Goal: Task Accomplishment & Management: Check status

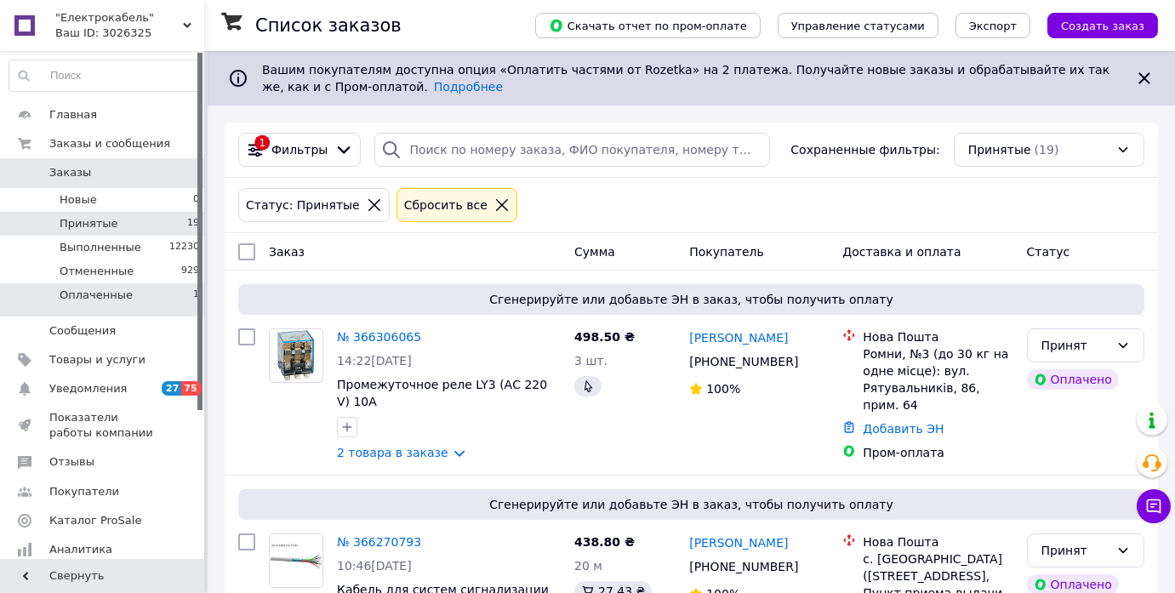
click at [140, 293] on li "Оплаченные 1" at bounding box center [104, 299] width 209 height 32
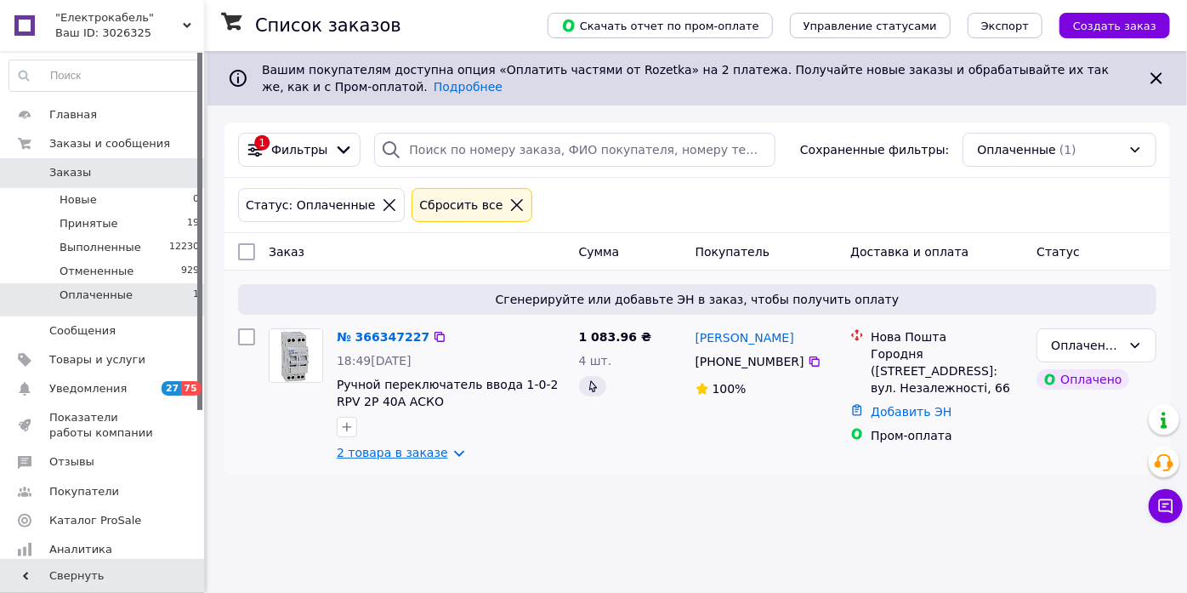
click at [399, 452] on link "2 товара в заказе" at bounding box center [392, 453] width 111 height 14
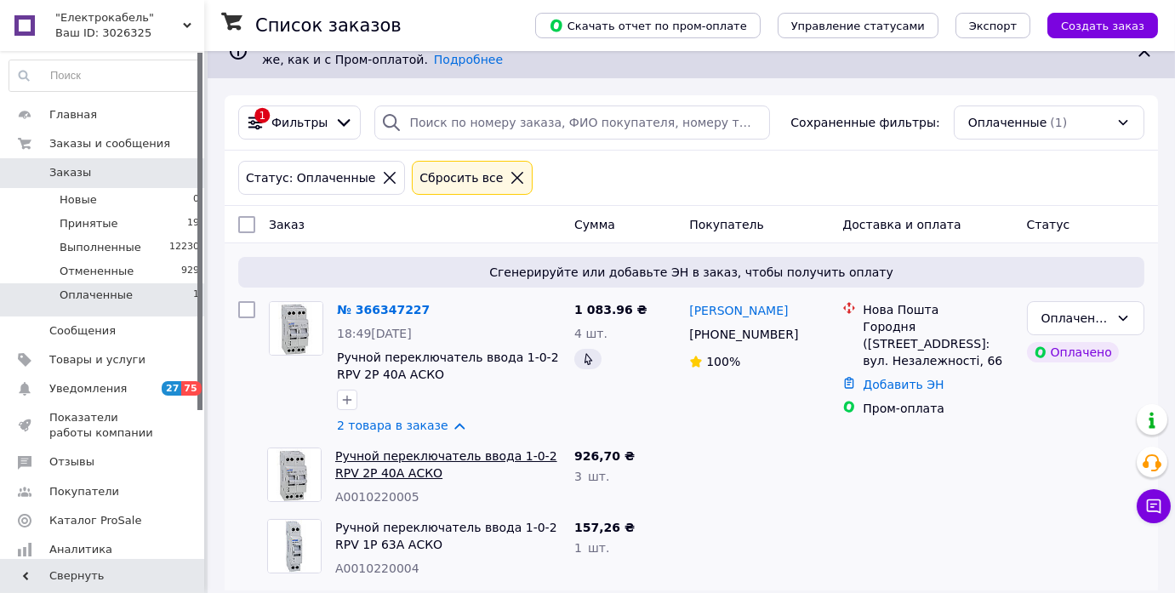
scroll to position [42, 0]
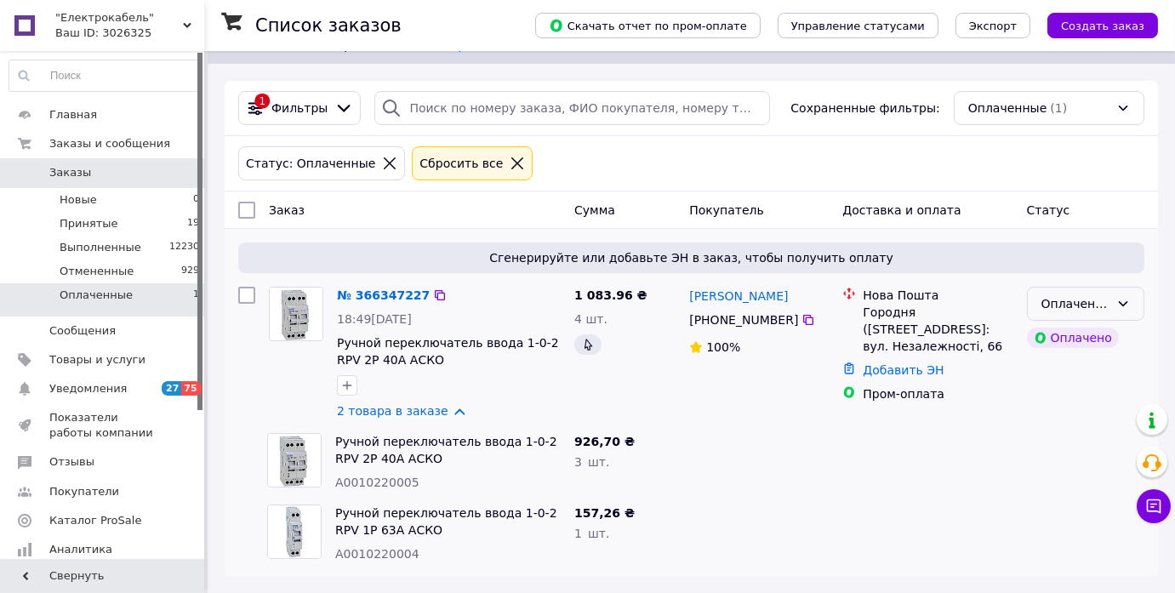
click at [1059, 310] on div "Оплаченный" at bounding box center [1075, 303] width 68 height 19
click at [1058, 333] on li "Принят" at bounding box center [1085, 338] width 116 height 31
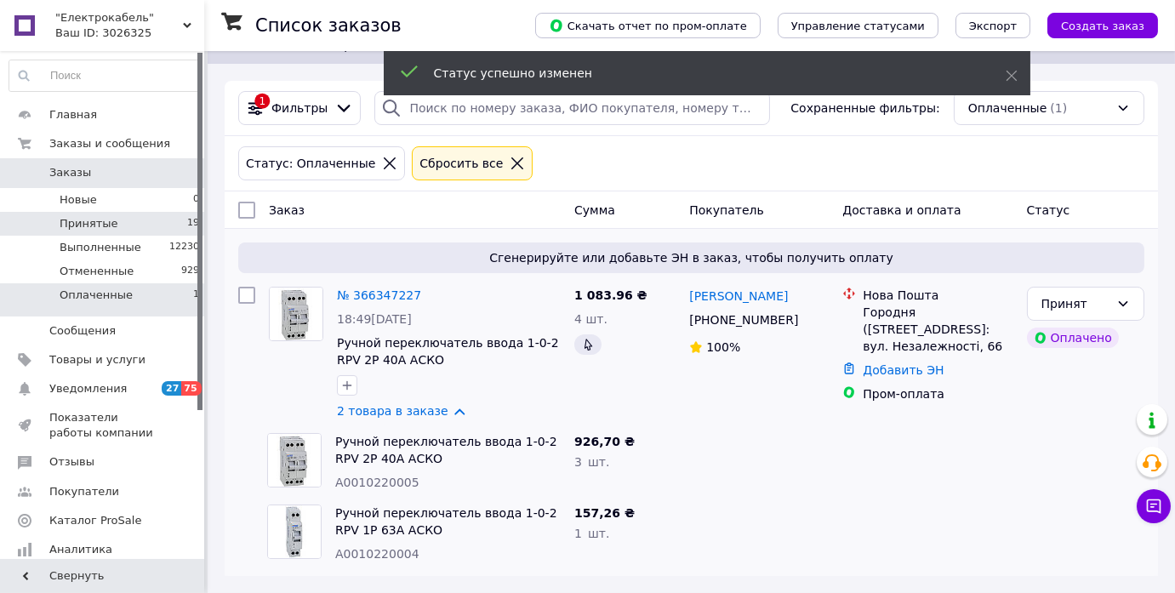
click at [137, 226] on li "Принятые 19" at bounding box center [104, 224] width 209 height 24
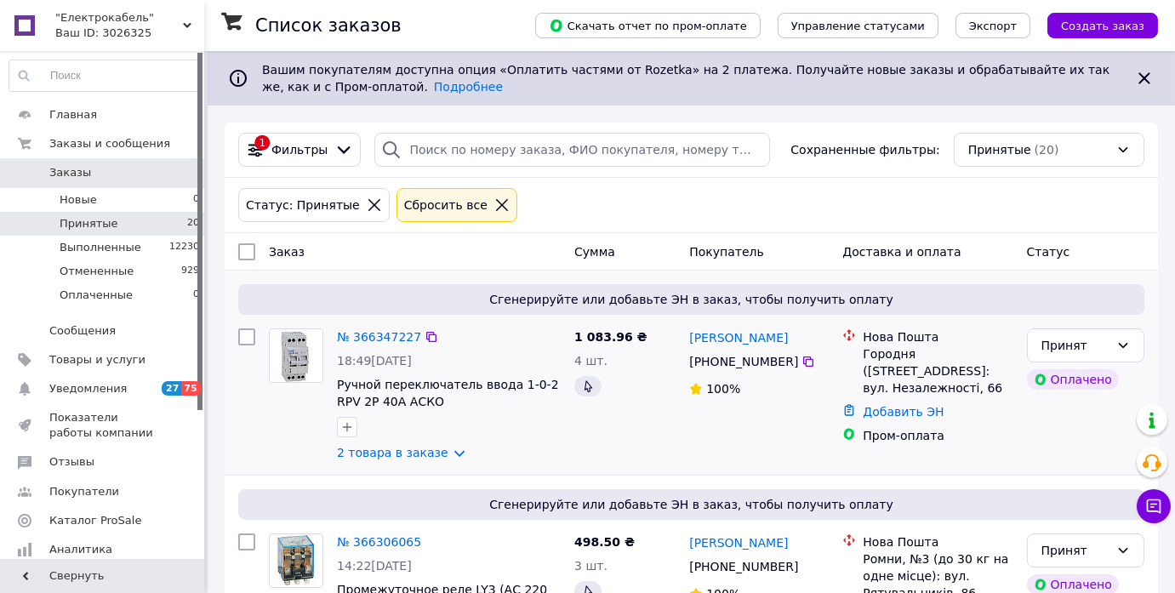
click at [559, 424] on div at bounding box center [448, 426] width 230 height 27
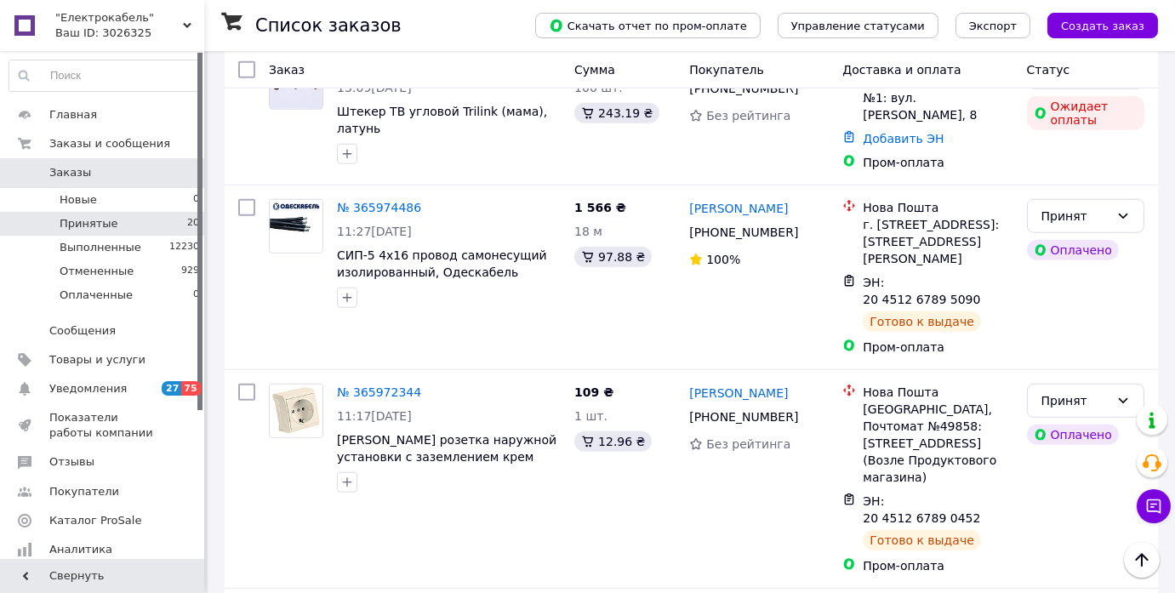
scroll to position [3352, 0]
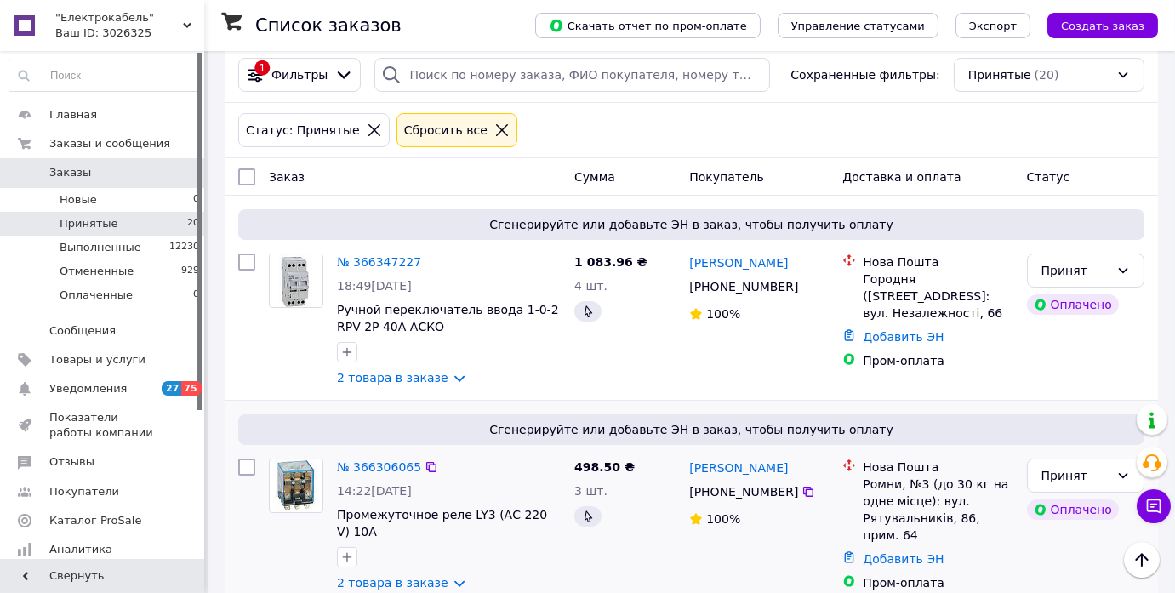
scroll to position [0, 0]
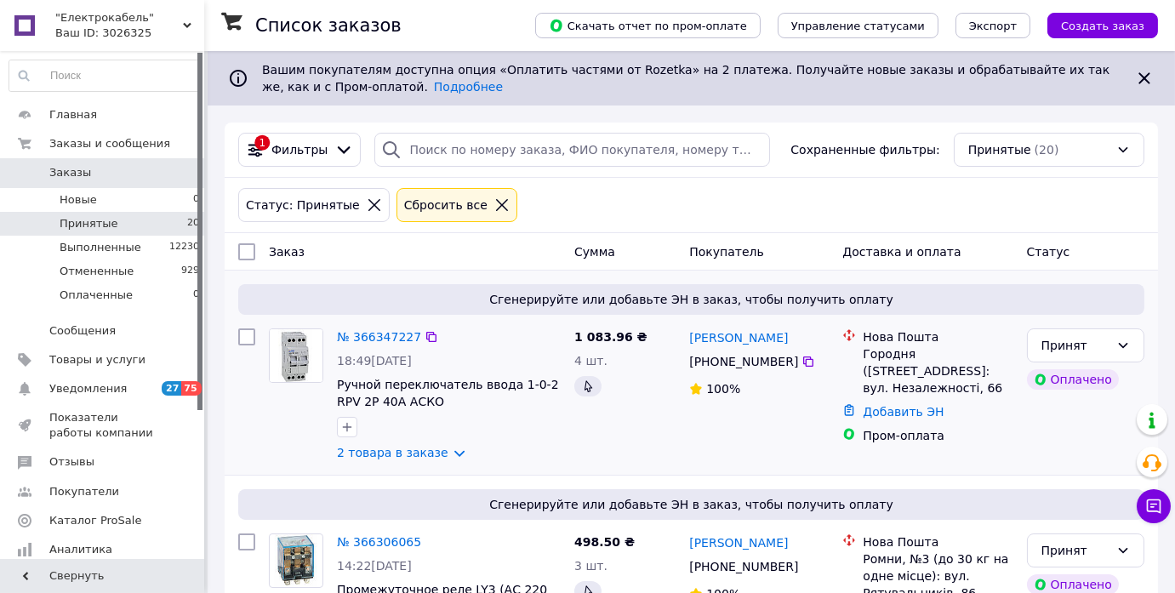
click at [558, 454] on div "2 товара в заказе" at bounding box center [449, 452] width 224 height 17
